Goal: Obtain resource: Download file/media

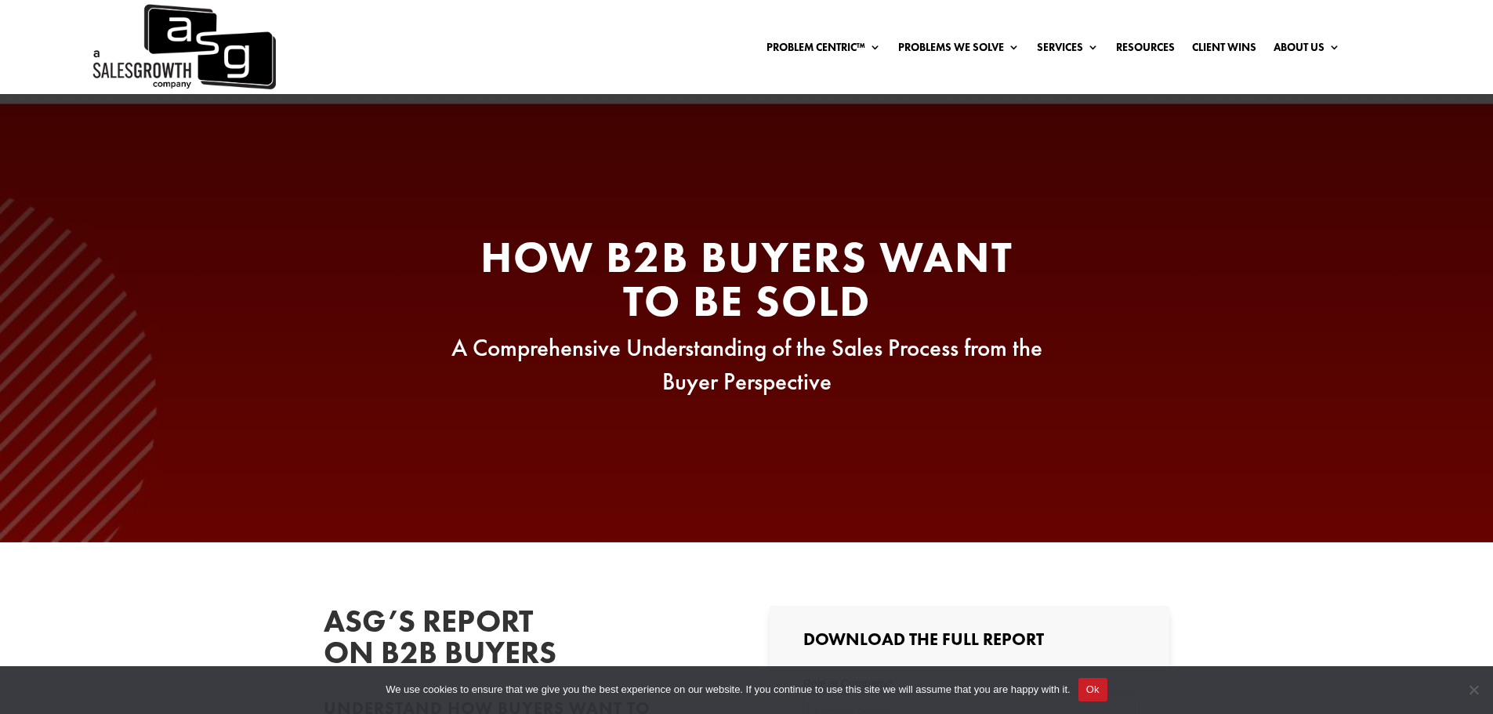
scroll to position [418, 0]
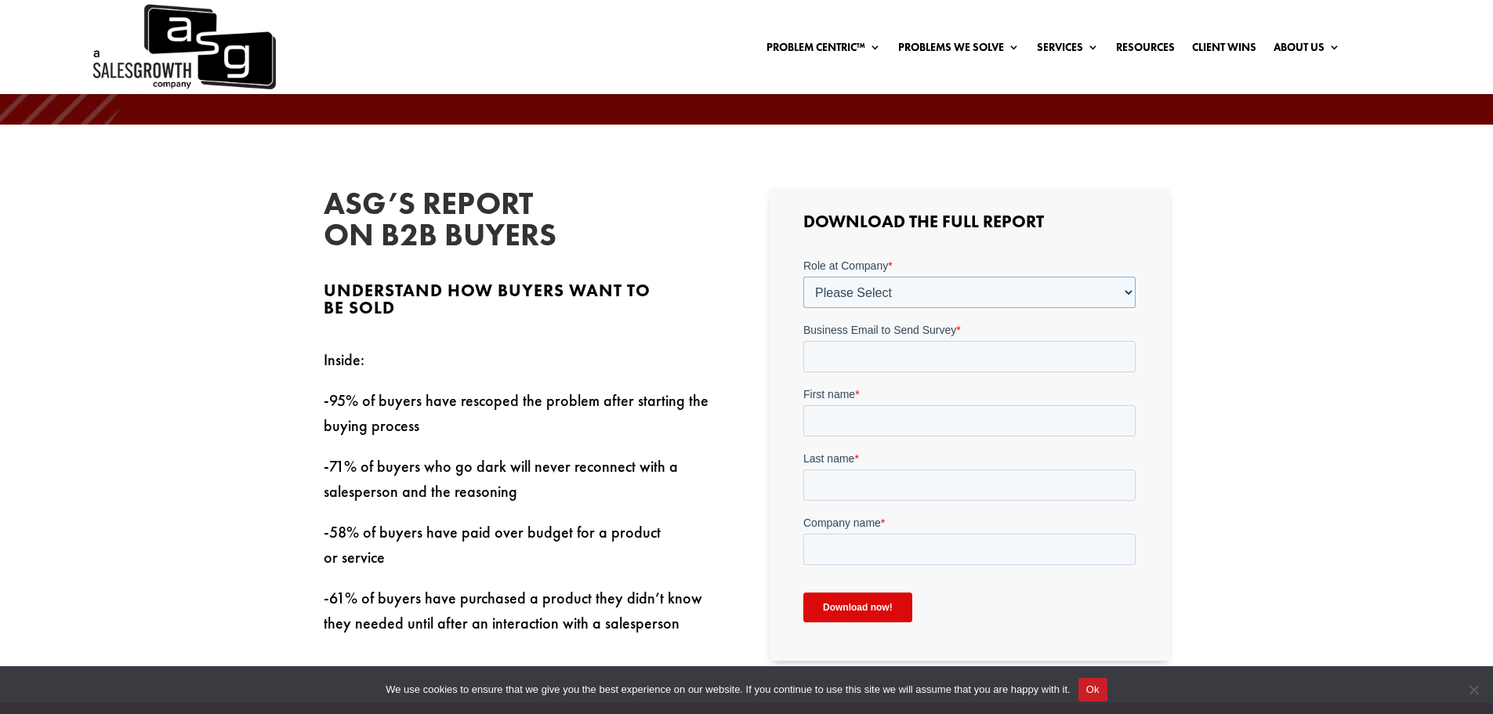
click at [836, 292] on select "Please Select C-Level (CRO, CSO, etc) Senior Leadership (VP of Sales, VP of Ena…" at bounding box center [969, 292] width 332 height 31
select select "Individual Contributor (AE, SDR, CSM, etc)"
click at [803, 277] on select "Please Select C-Level (CRO, CSO, etc) Senior Leadership (VP of Sales, VP of Ena…" at bounding box center [969, 292] width 332 height 31
click at [837, 368] on input "Business Email to Send Survey *" at bounding box center [969, 356] width 332 height 31
type input "[PERSON_NAME][EMAIL_ADDRESS][PERSON_NAME][DOMAIN_NAME]"
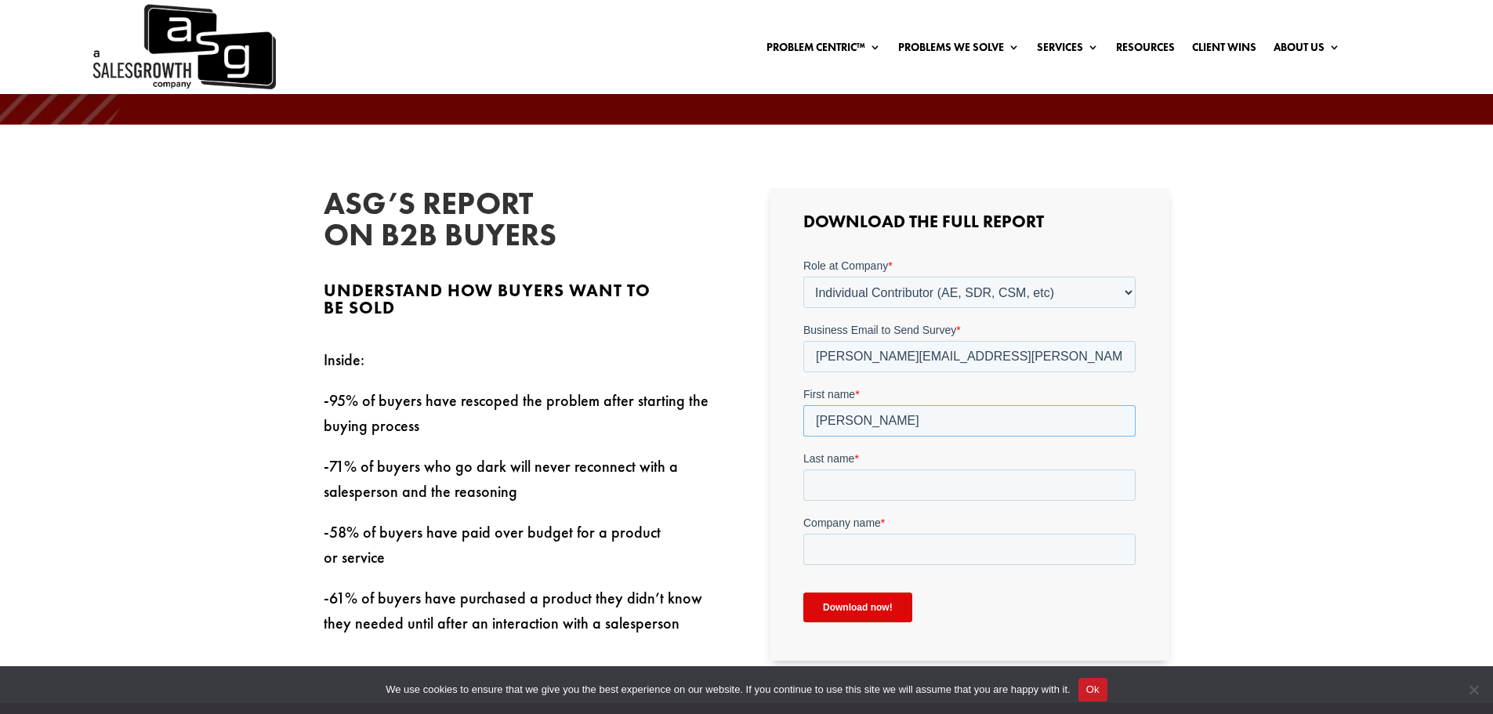
type input "[PERSON_NAME]"
type input "o"
type input "[PERSON_NAME]"
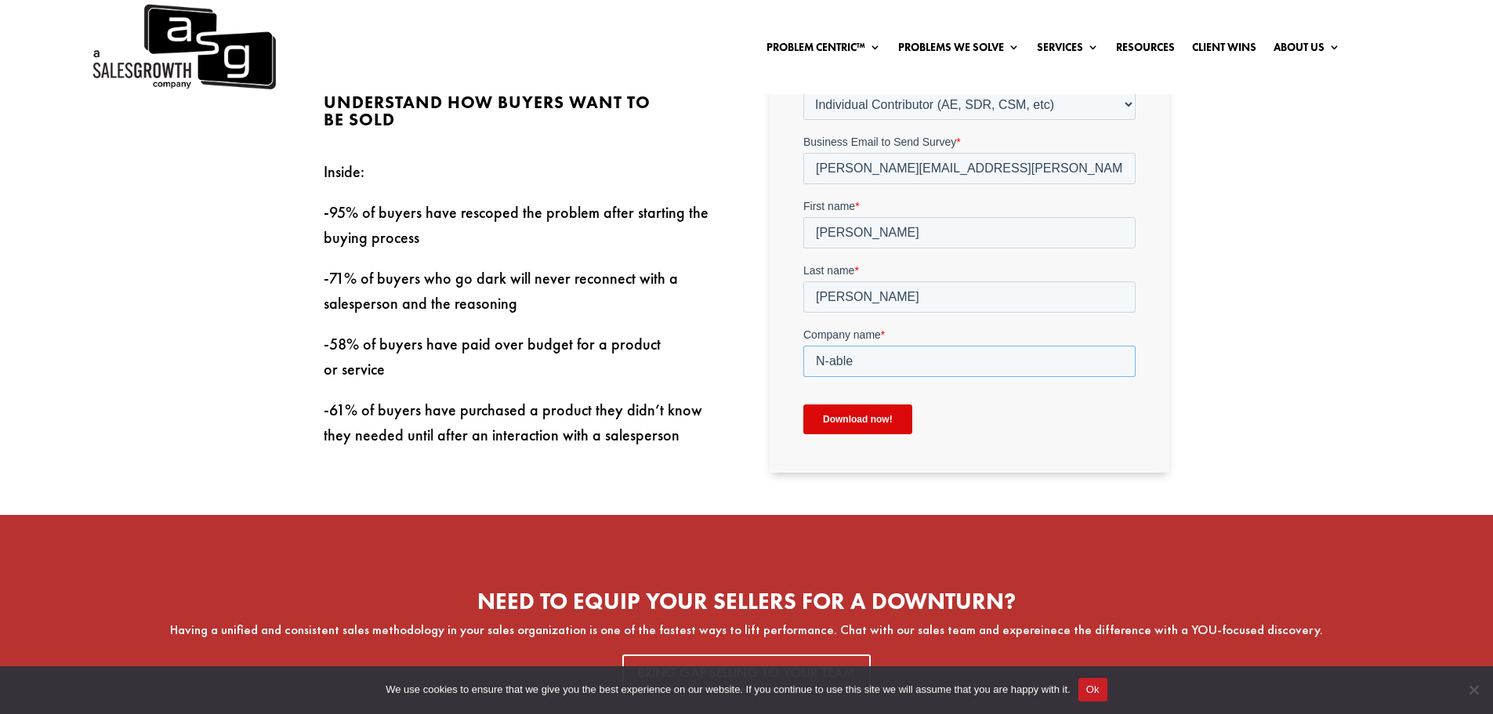
scroll to position [627, 0]
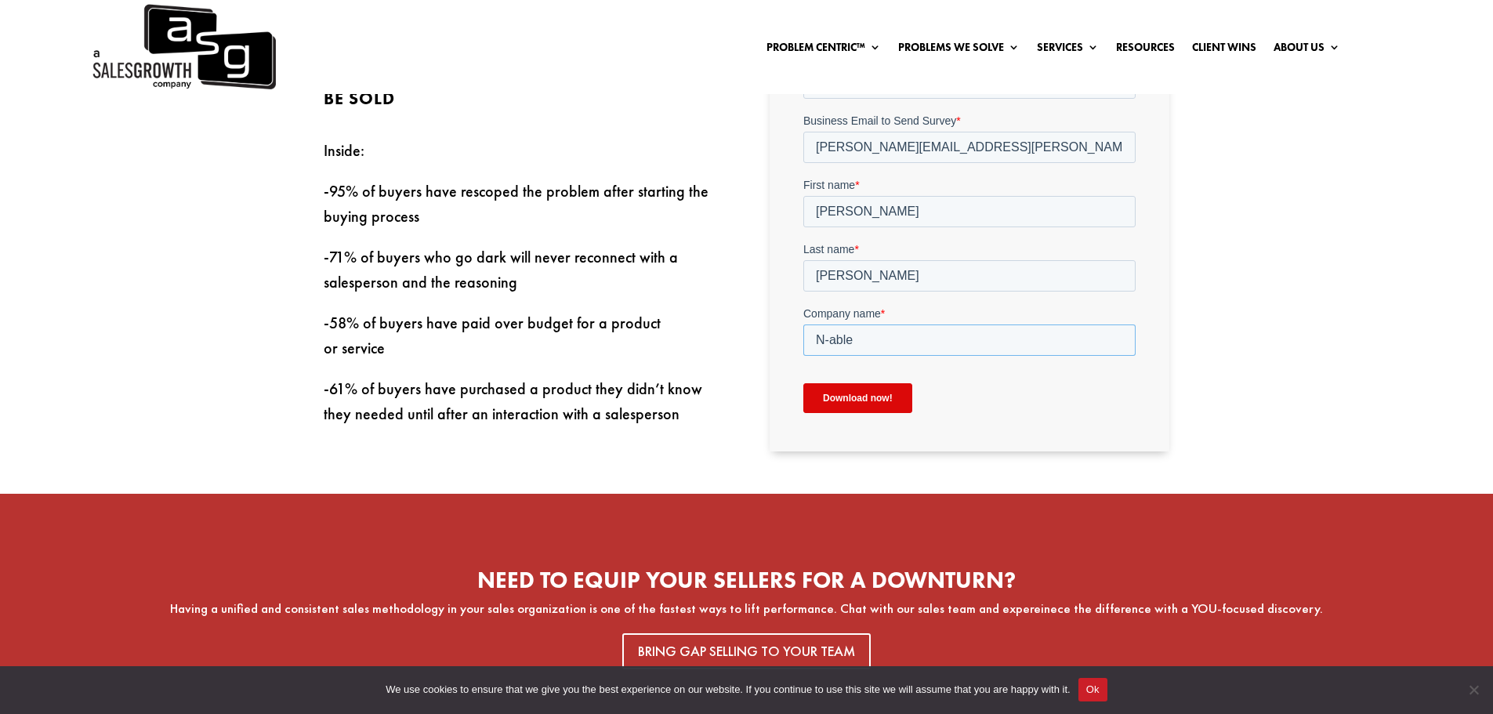
type input "N-able"
click at [887, 400] on input "Download now!" at bounding box center [857, 398] width 109 height 30
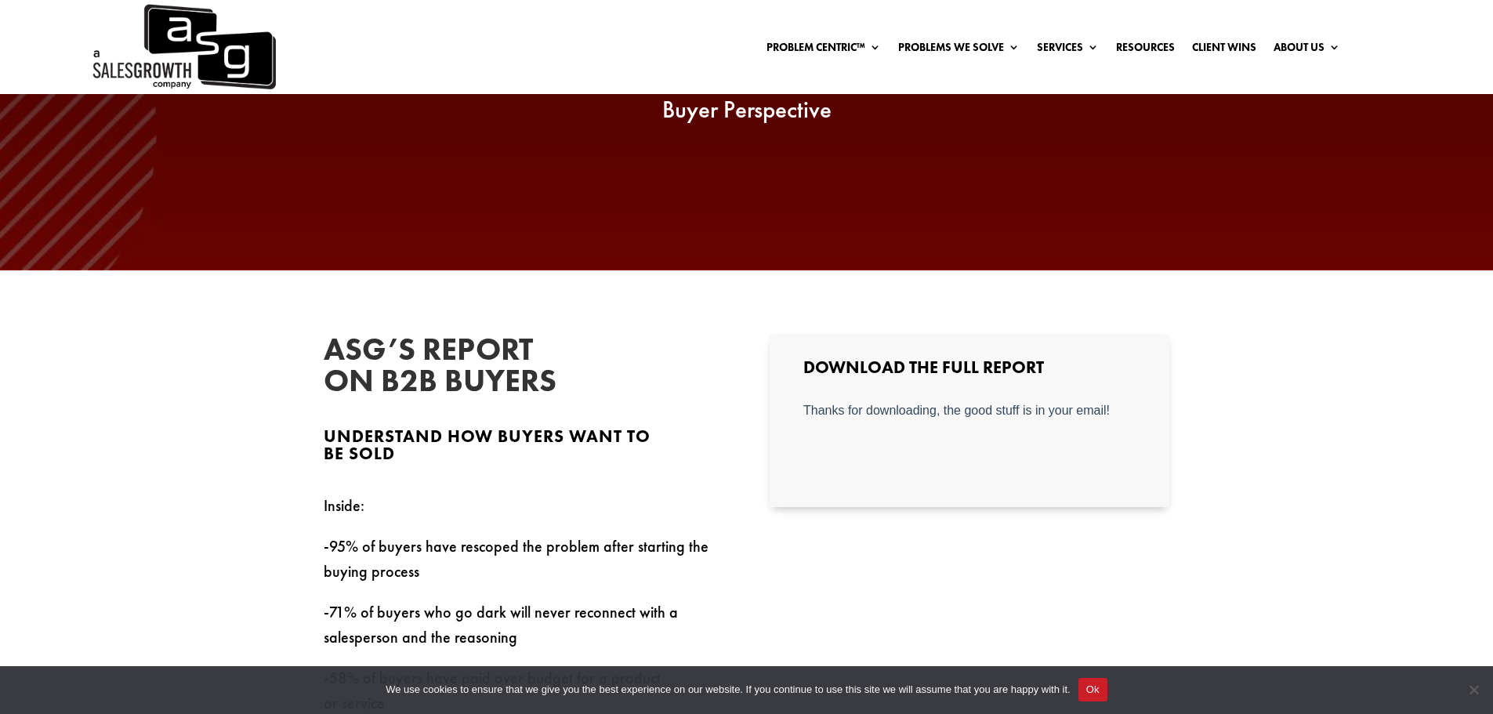
scroll to position [209, 0]
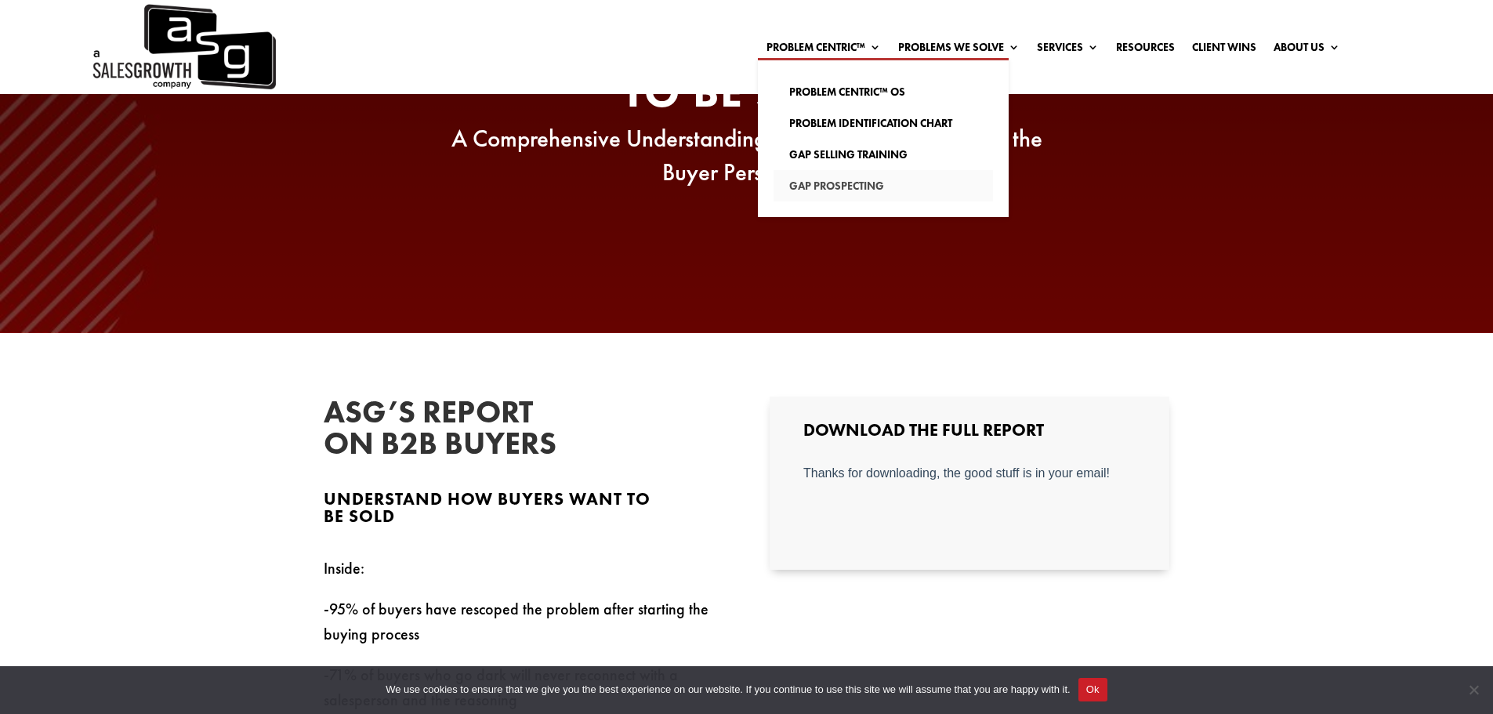
click at [859, 190] on link "Gap Prospecting" at bounding box center [883, 185] width 219 height 31
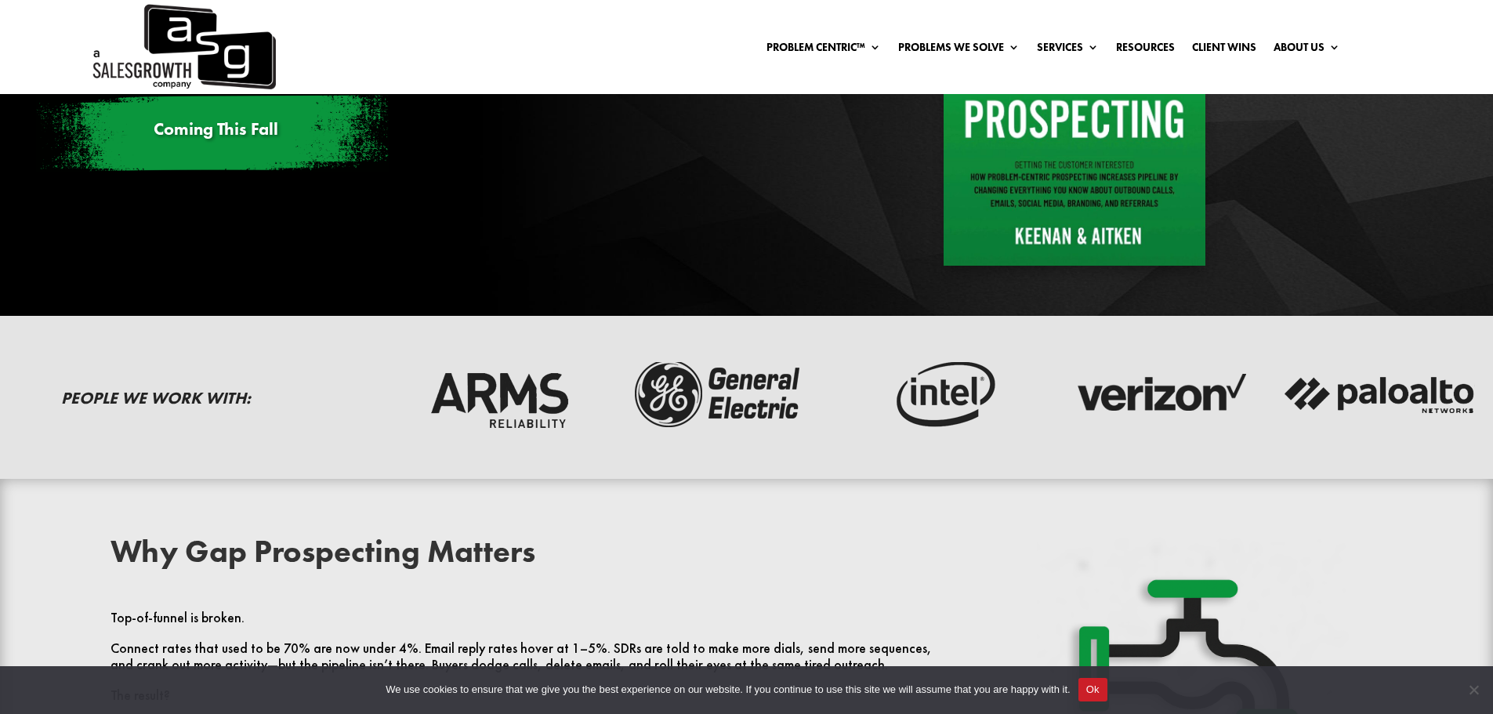
scroll to position [418, 0]
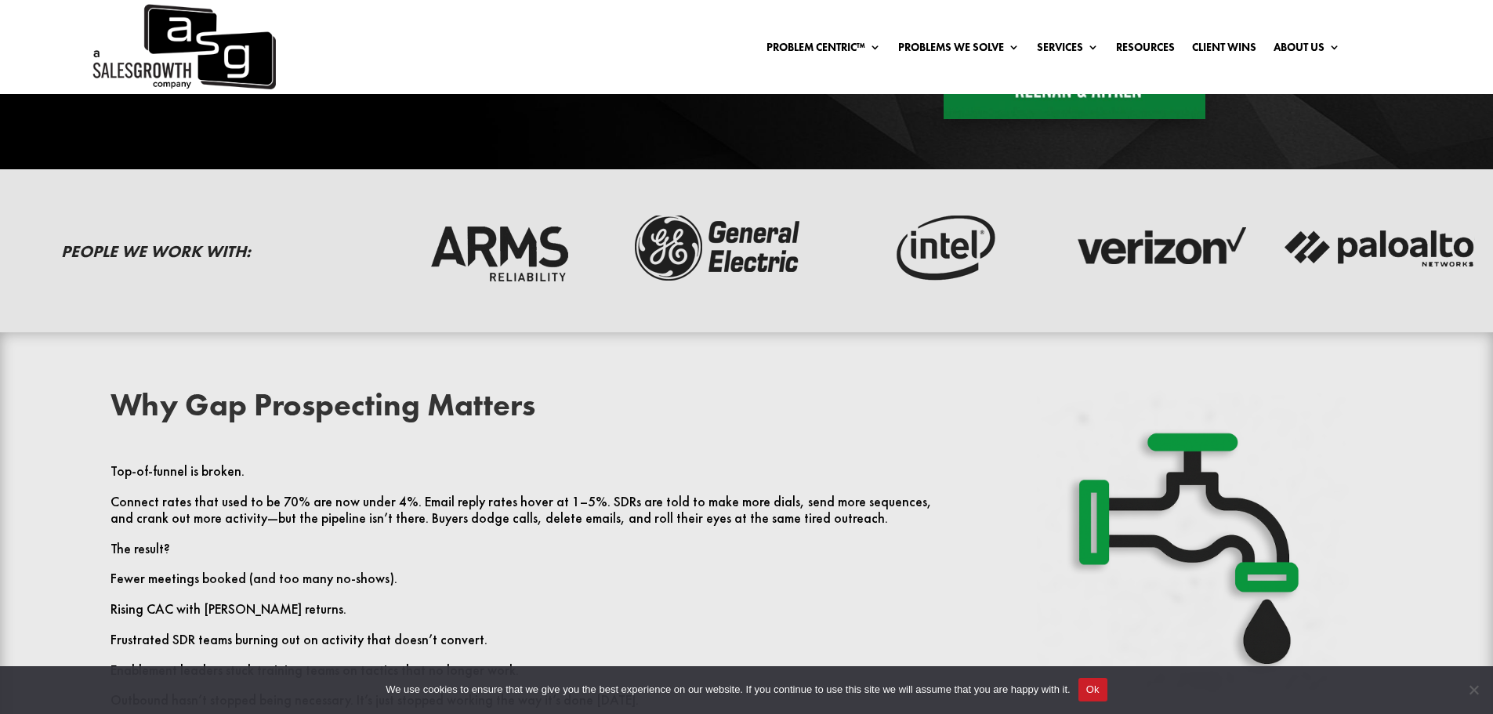
click at [1104, 690] on button "Ok" at bounding box center [1092, 690] width 29 height 24
